Goal: Find specific page/section: Find specific page/section

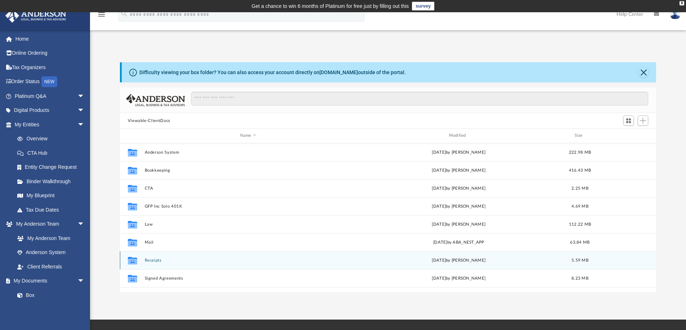
scroll to position [13, 0]
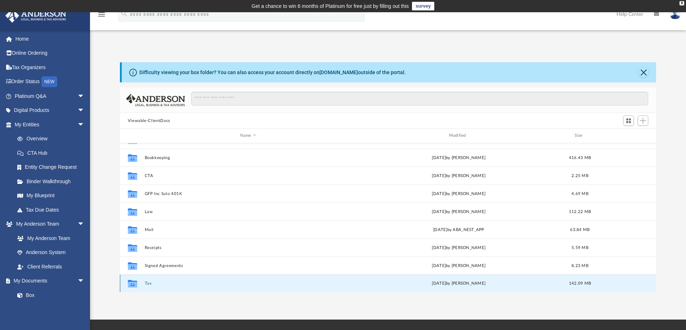
click at [149, 283] on button "Tax" at bounding box center [247, 283] width 207 height 5
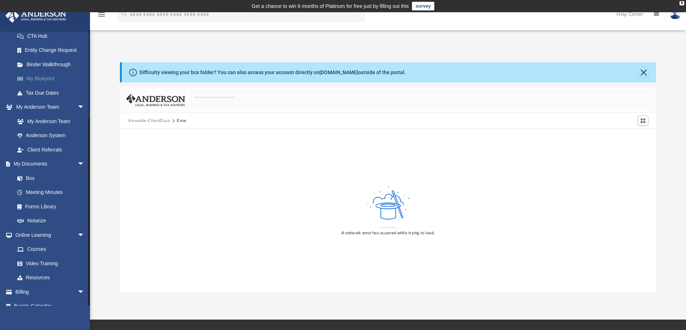
scroll to position [126, 0]
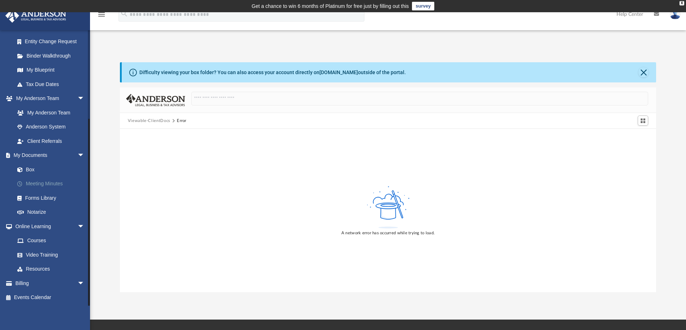
click at [43, 183] on link "Meeting Minutes" at bounding box center [52, 184] width 85 height 14
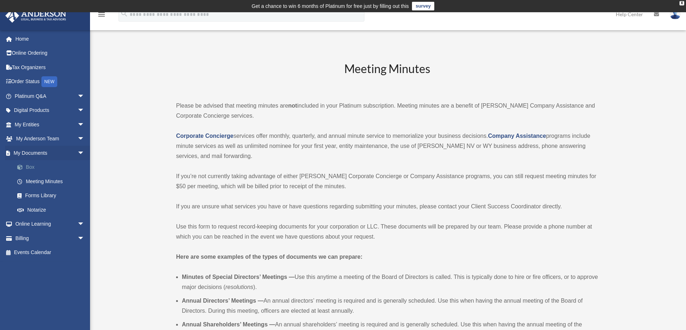
click at [43, 167] on link "Box" at bounding box center [52, 167] width 85 height 14
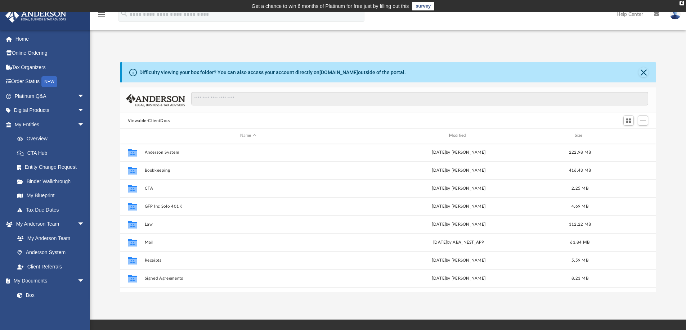
scroll to position [158, 531]
